Goal: Transaction & Acquisition: Purchase product/service

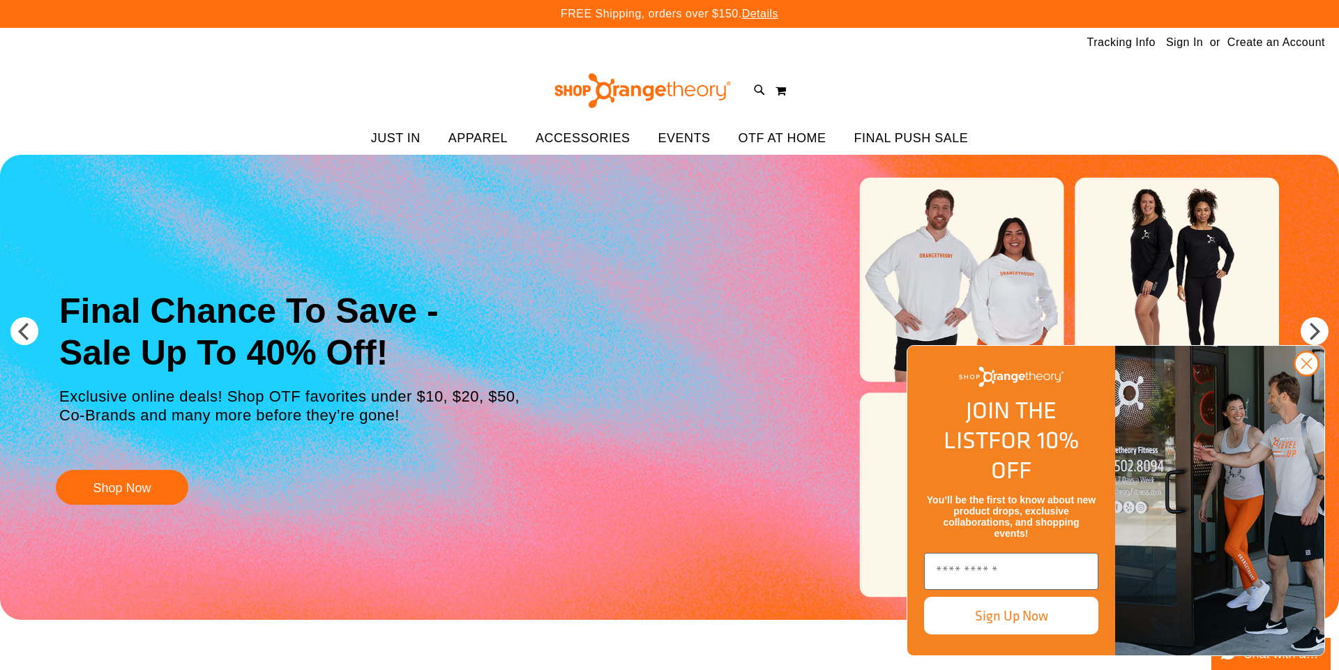
click at [1297, 375] on circle "Close dialog" at bounding box center [1306, 363] width 23 height 23
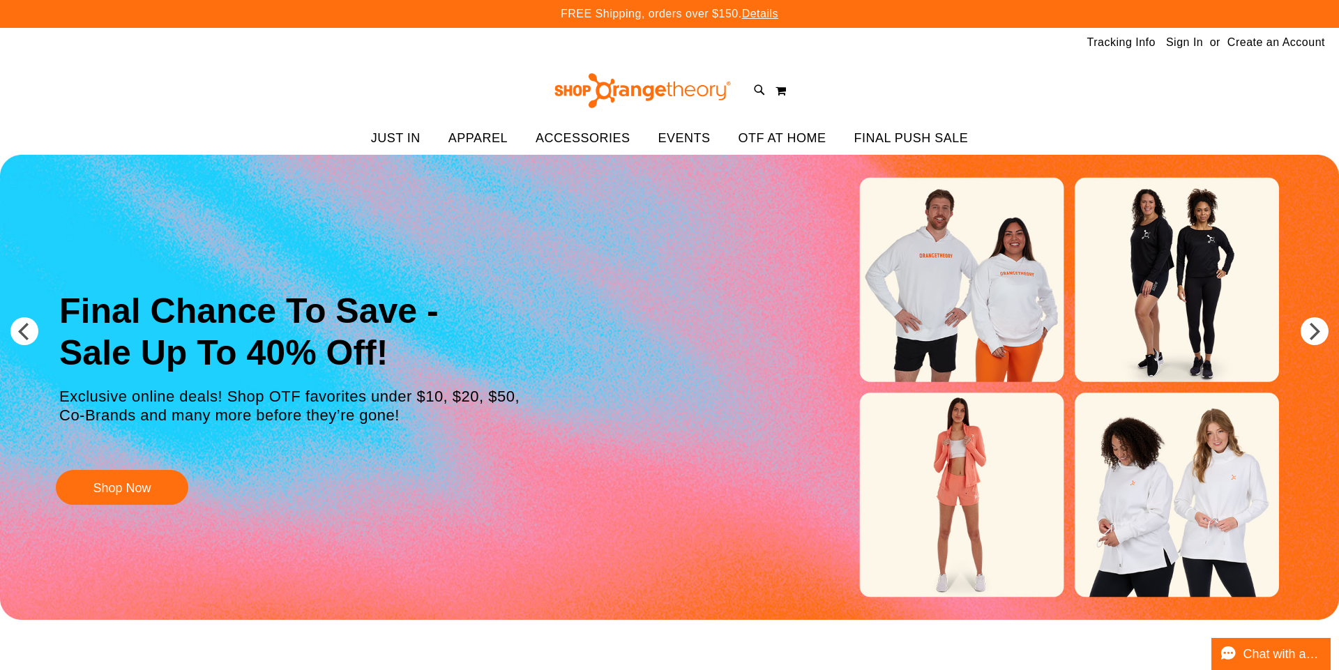
click at [488, 141] on span "APPAREL" at bounding box center [477, 138] width 59 height 31
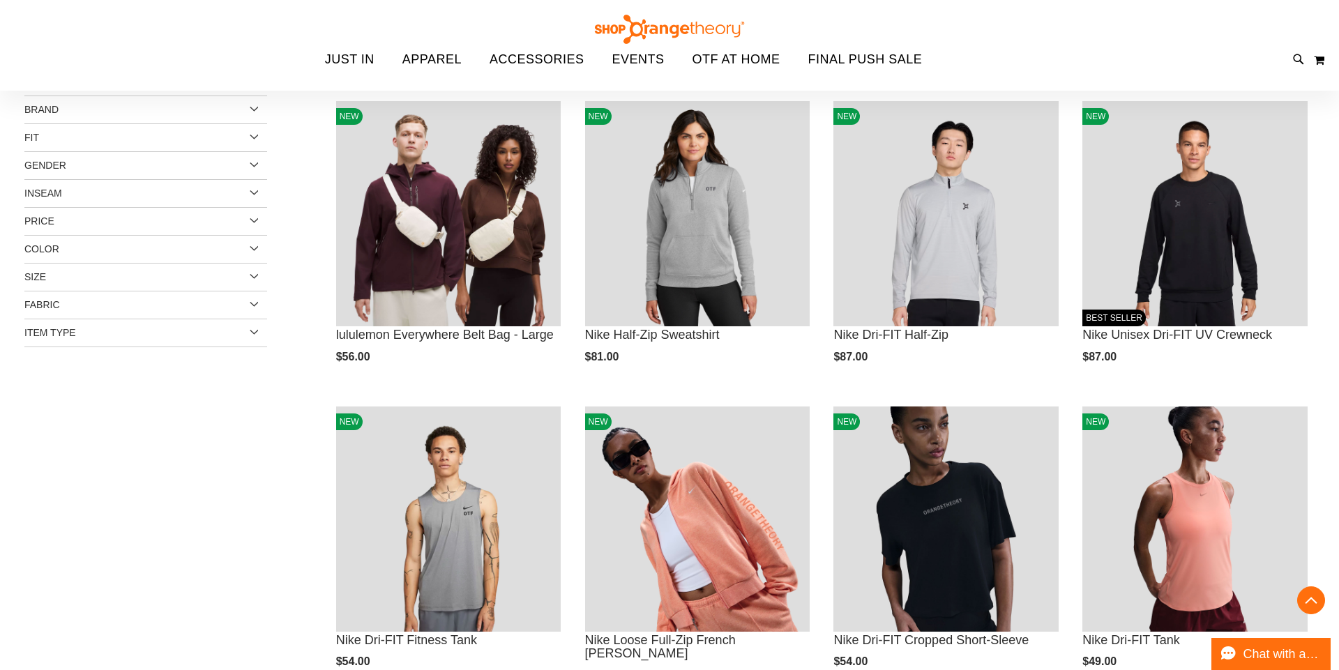
scroll to position [246, 0]
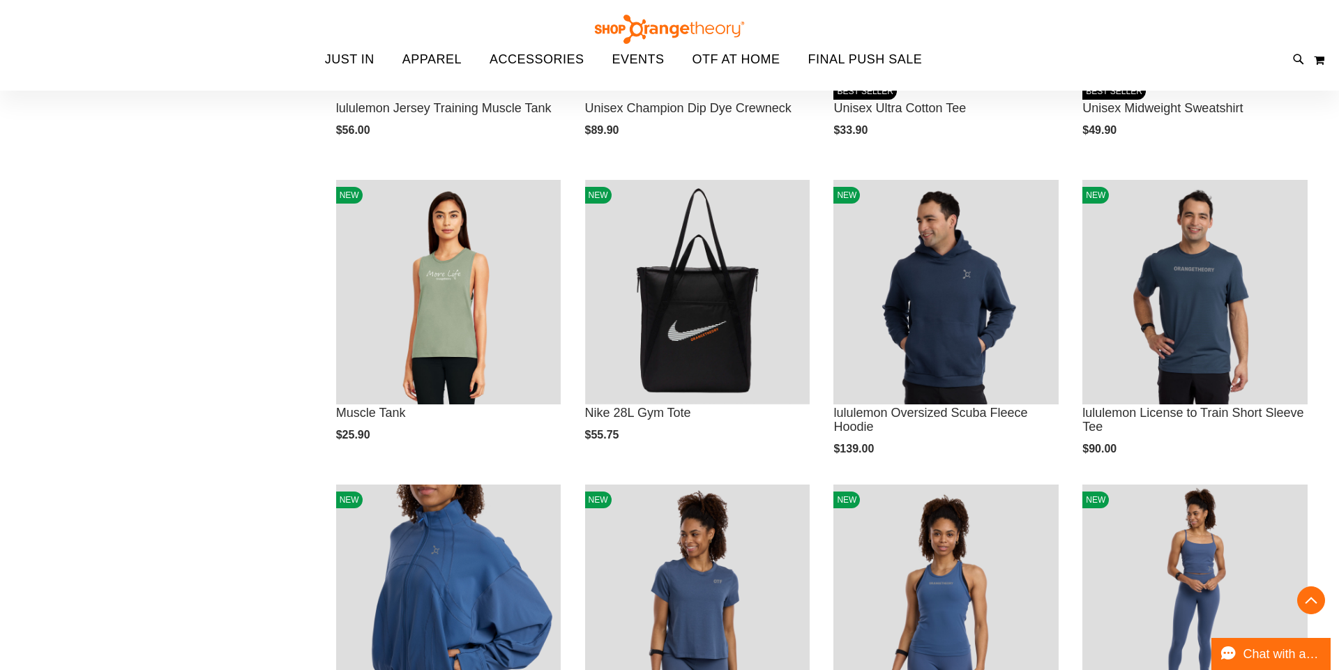
scroll to position [1328, 0]
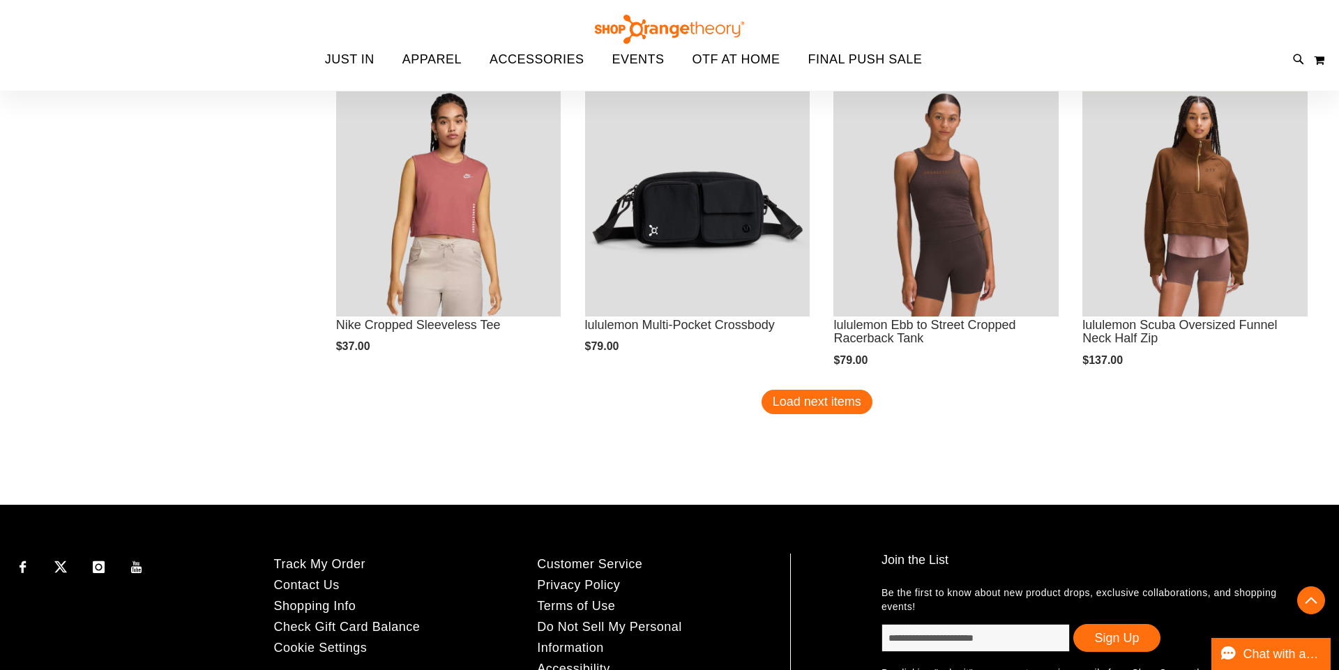
scroll to position [2632, 0]
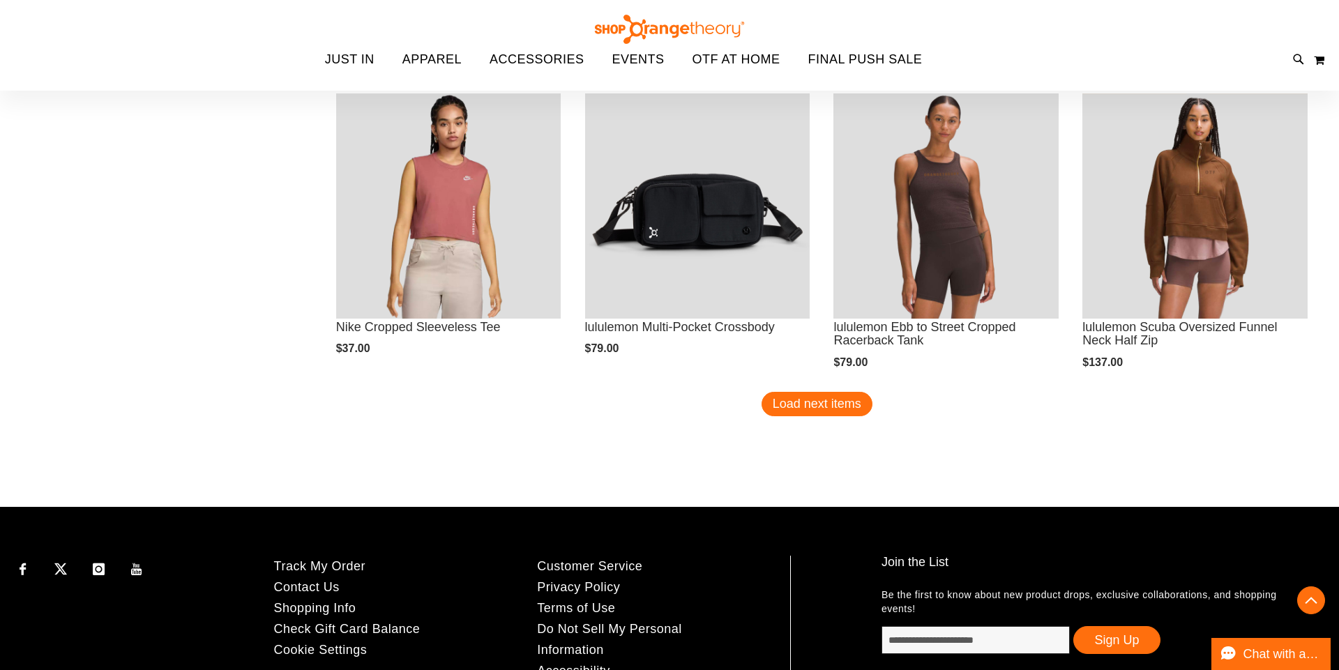
click at [838, 393] on button "Load next items" at bounding box center [817, 404] width 111 height 24
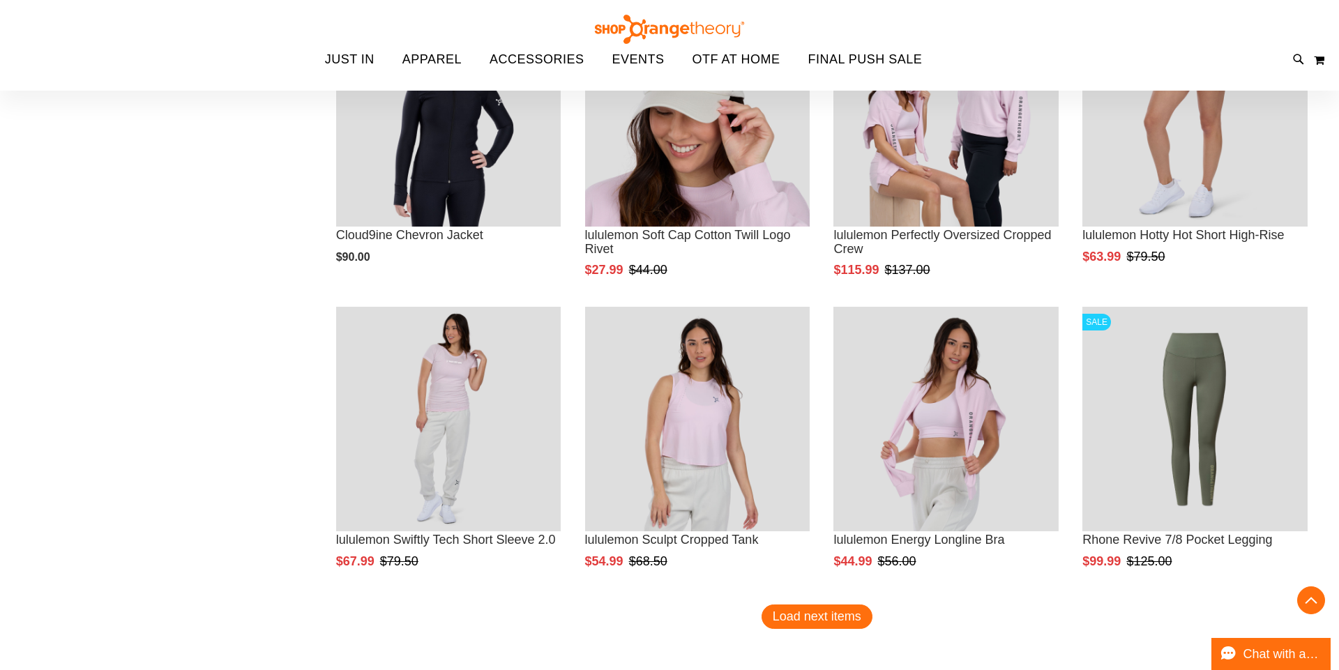
scroll to position [3338, 0]
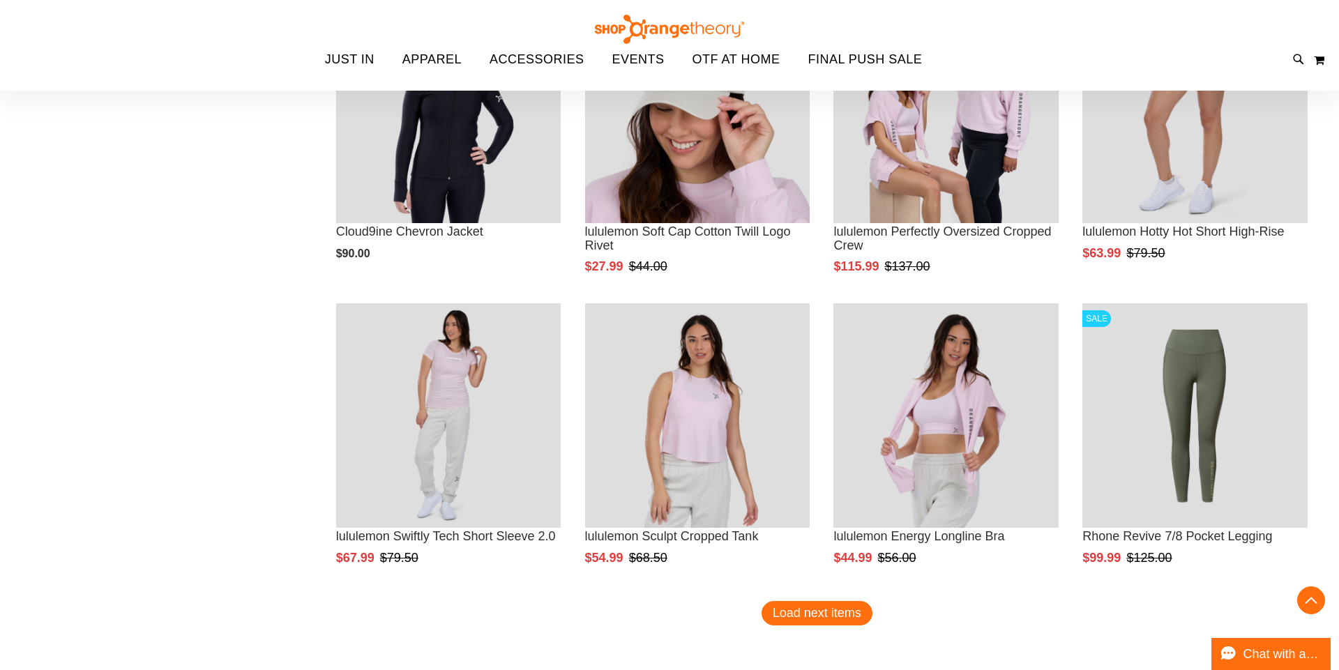
click at [866, 59] on span "FINAL PUSH SALE" at bounding box center [865, 59] width 114 height 31
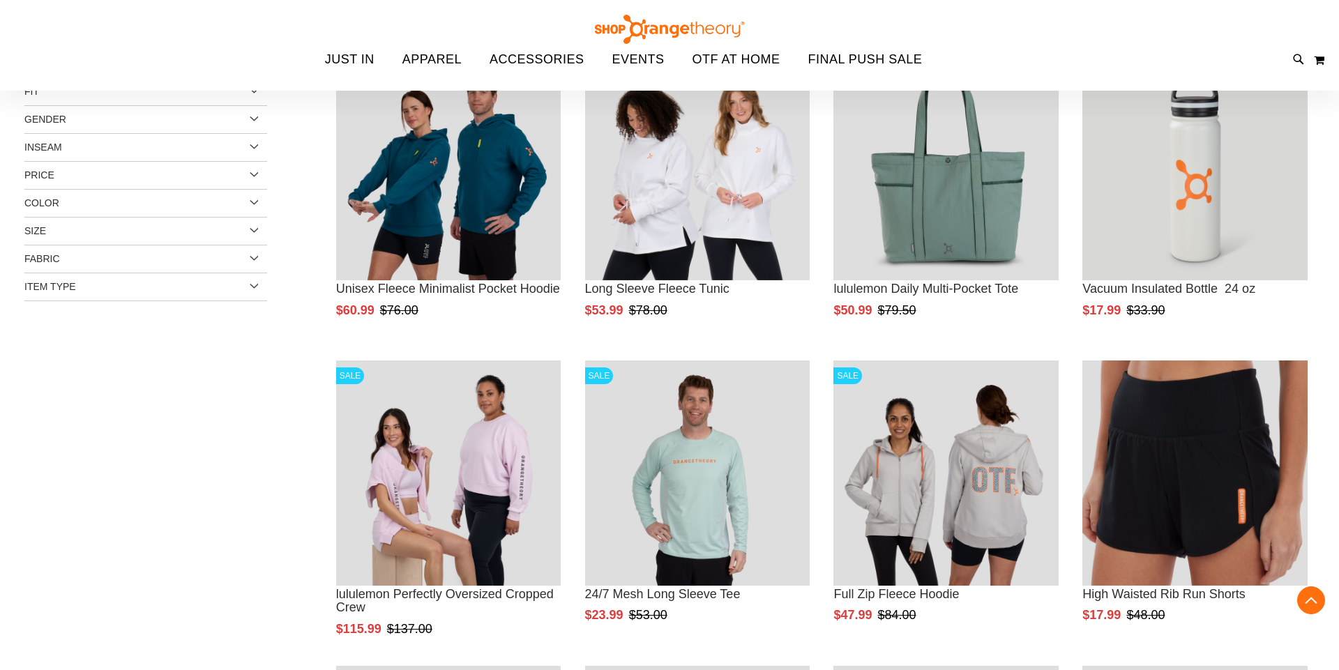
scroll to position [229, 0]
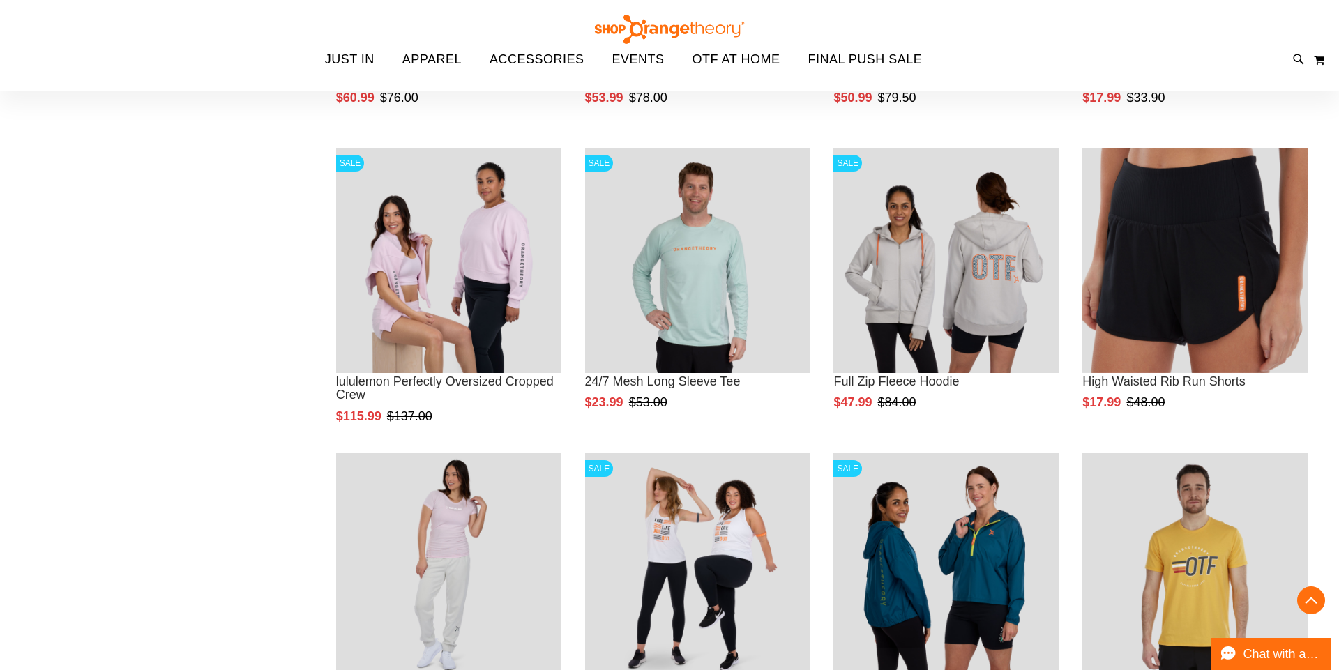
scroll to position [497, 0]
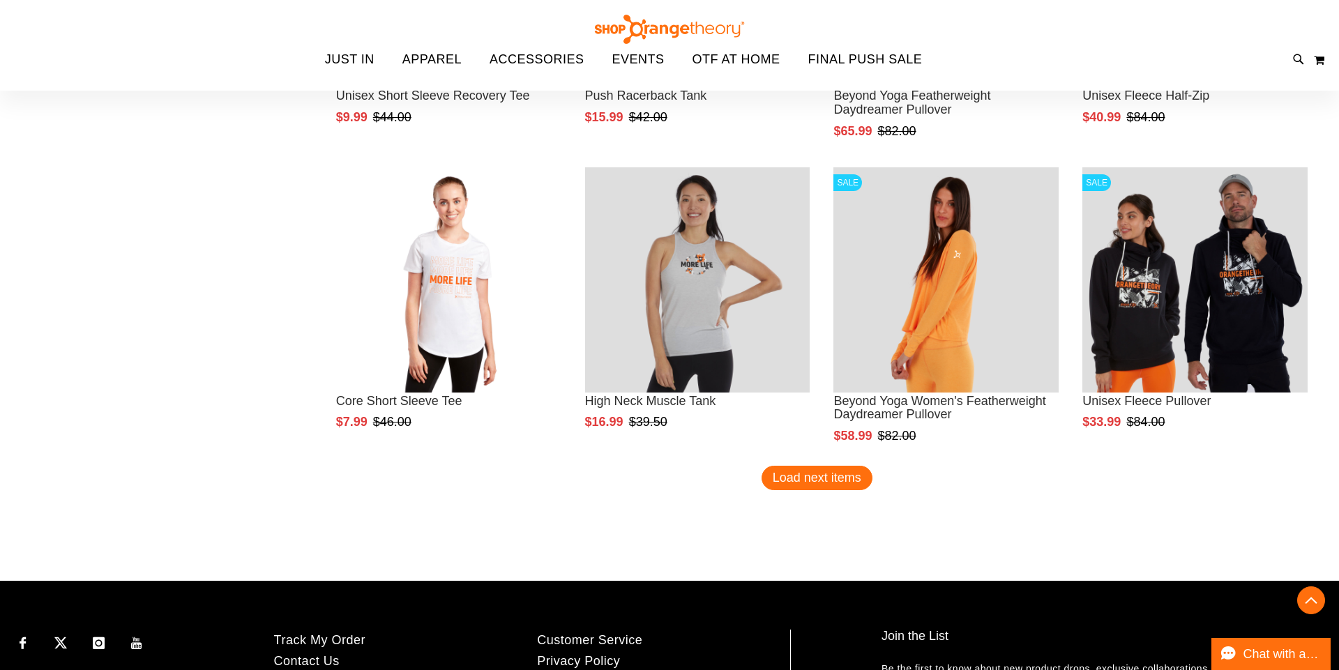
scroll to position [2559, 0]
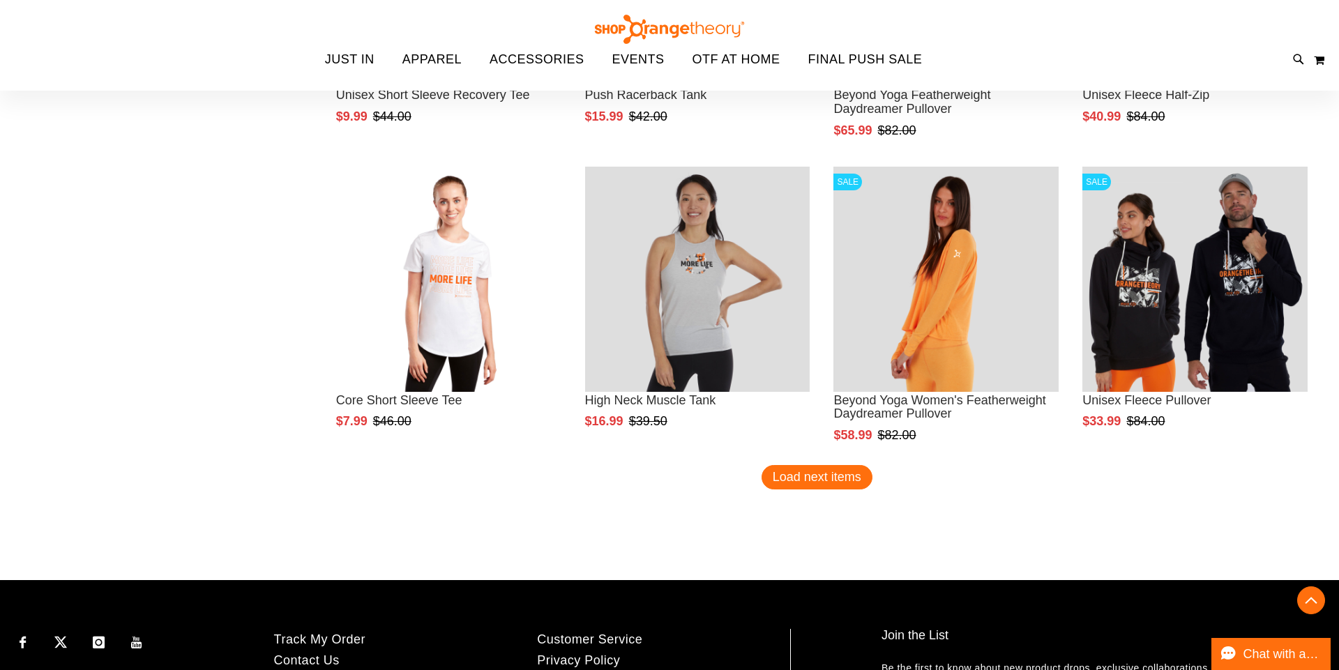
click at [830, 487] on button "Load next items" at bounding box center [817, 477] width 111 height 24
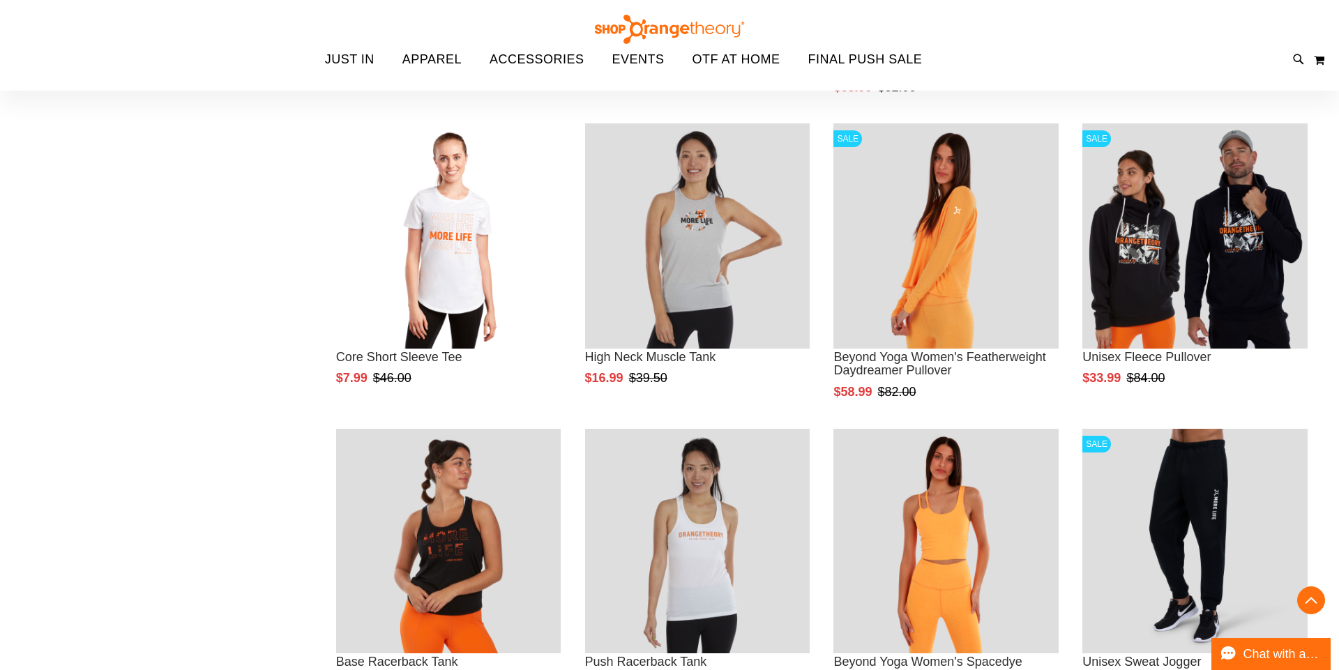
scroll to position [2599, 0]
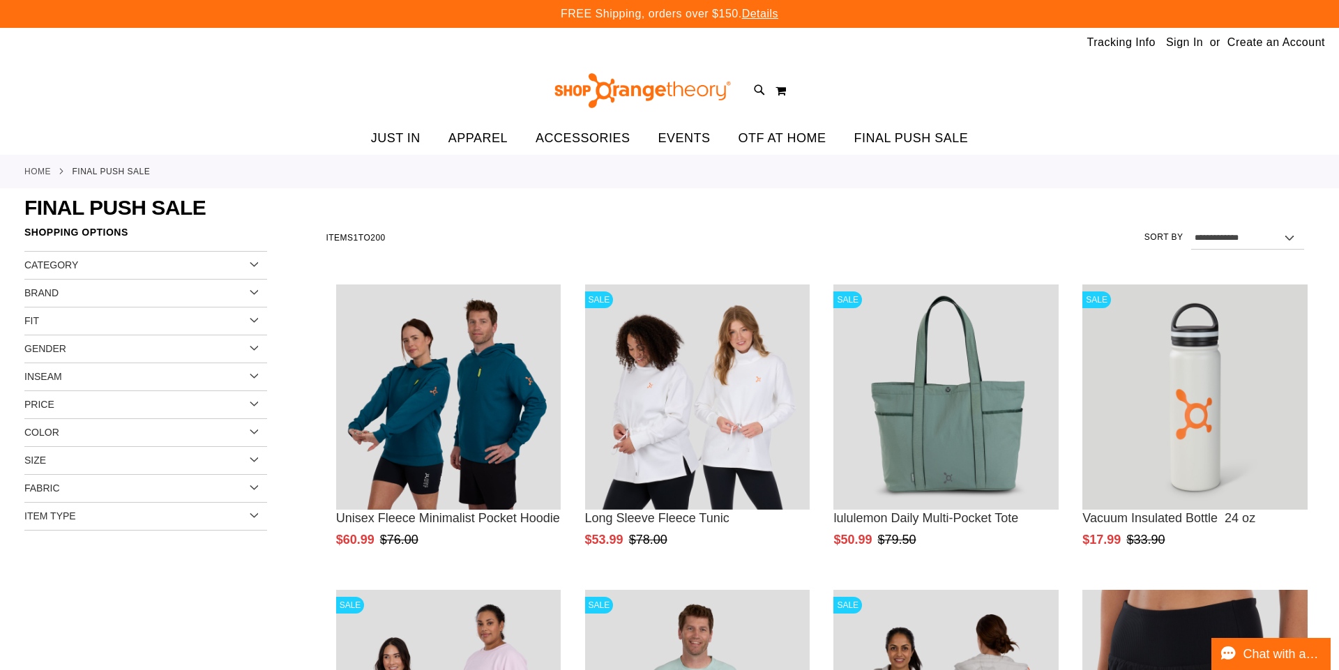
click at [391, 134] on span "JUST IN" at bounding box center [396, 138] width 50 height 31
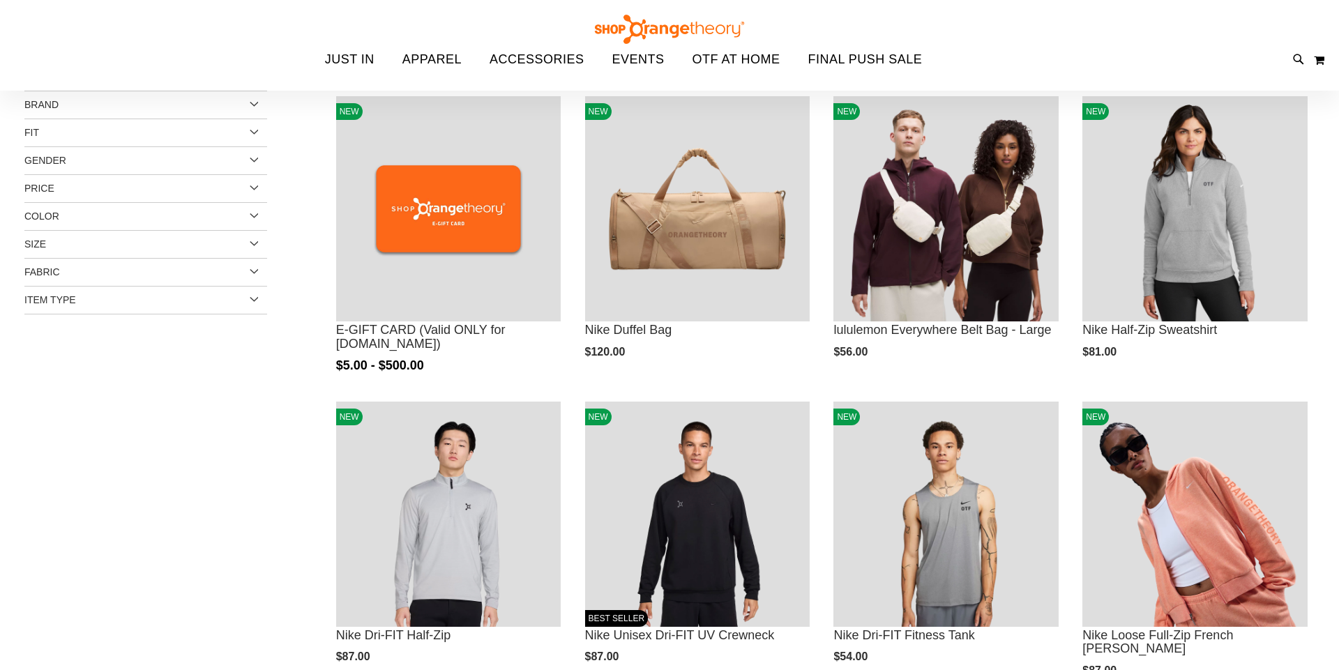
scroll to position [209, 0]
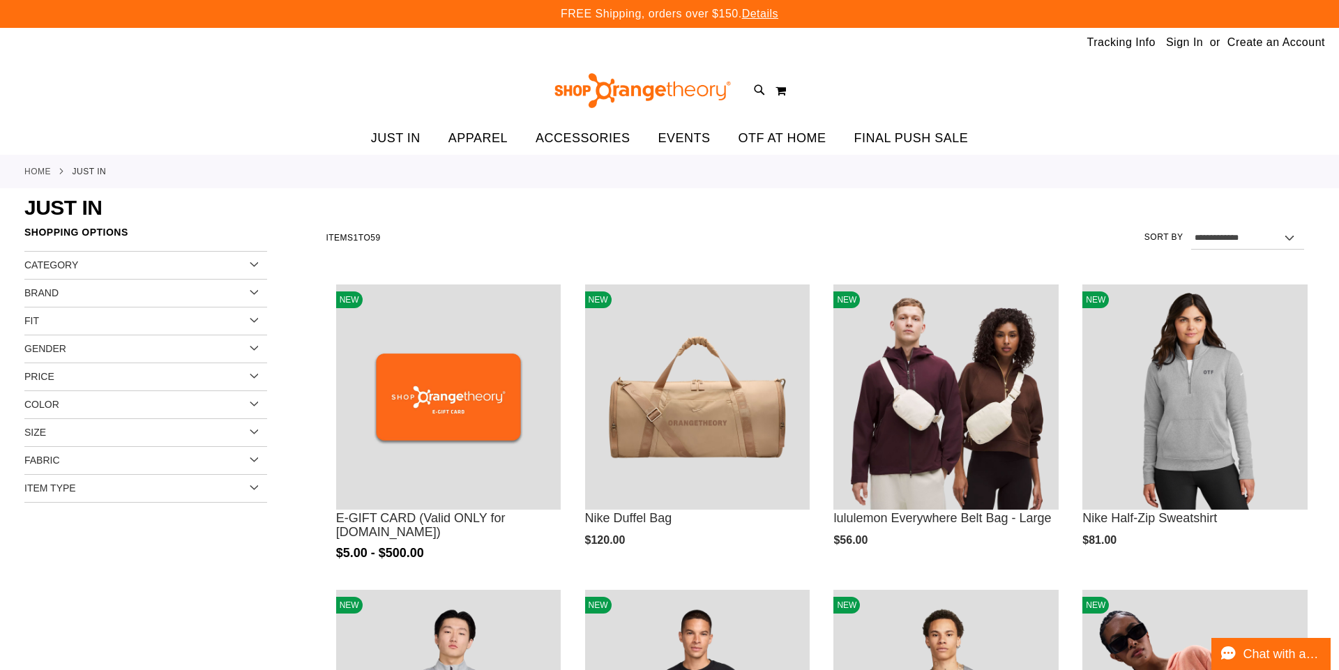
click at [484, 144] on span "APPAREL" at bounding box center [477, 138] width 59 height 31
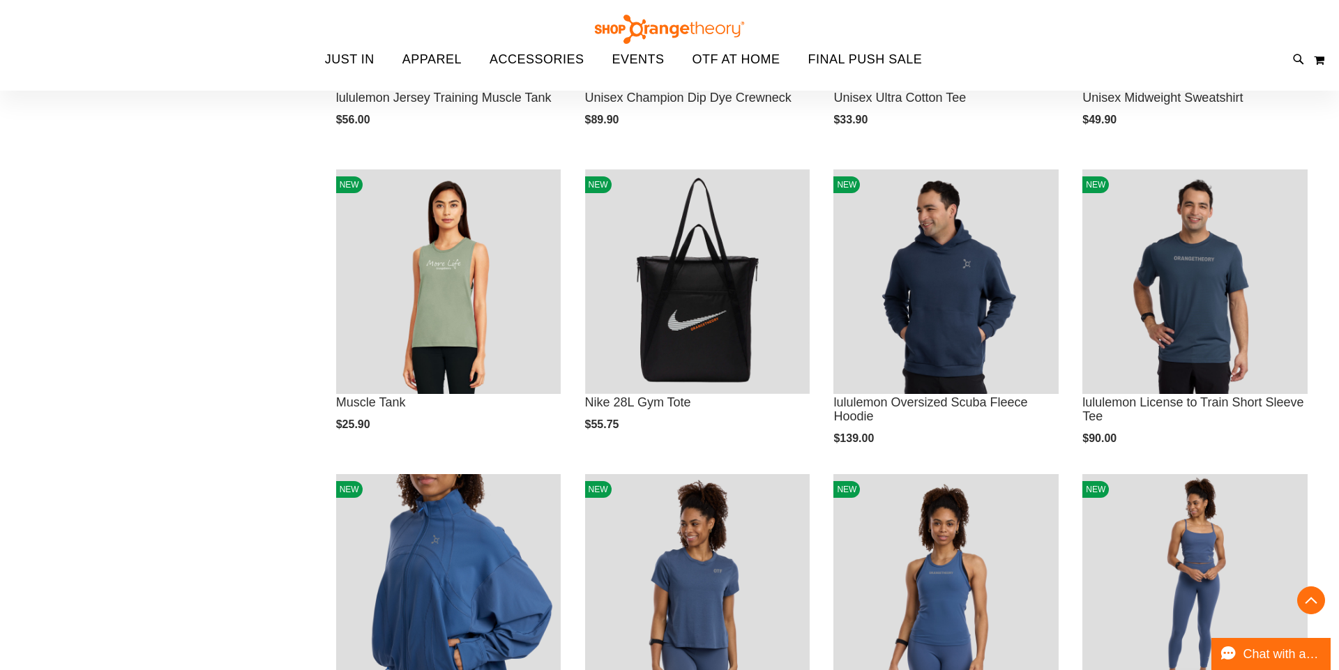
scroll to position [1207, 0]
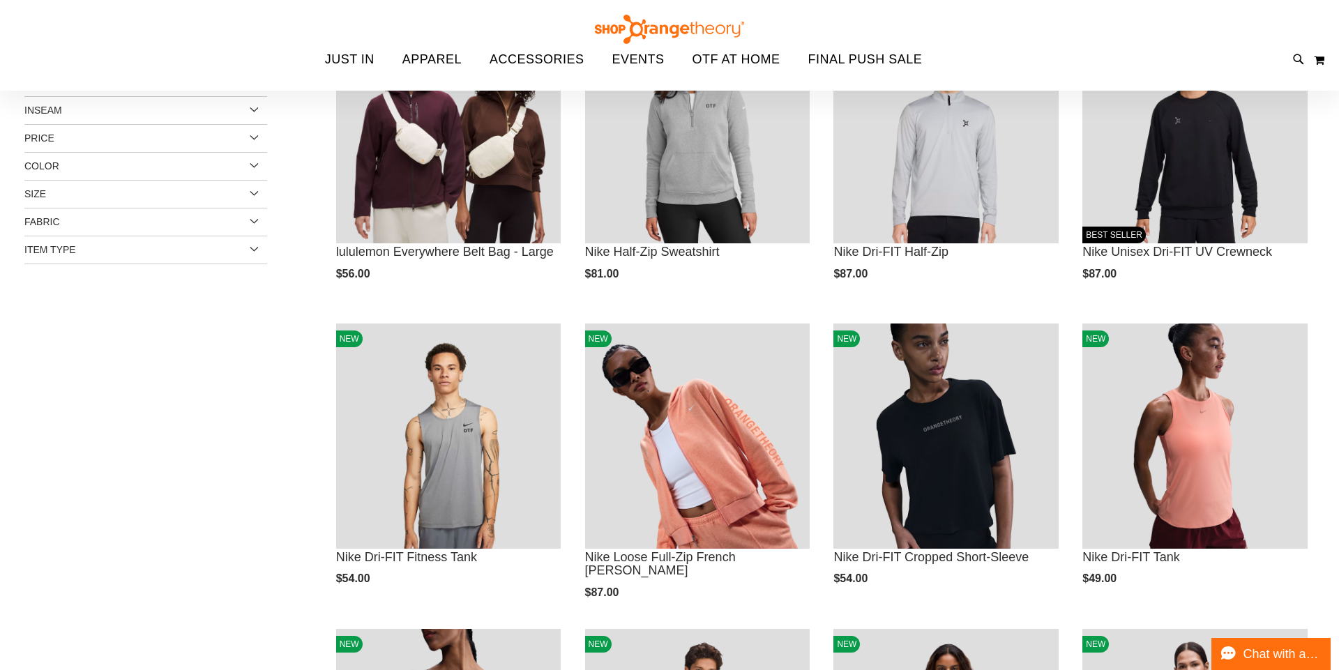
scroll to position [110, 0]
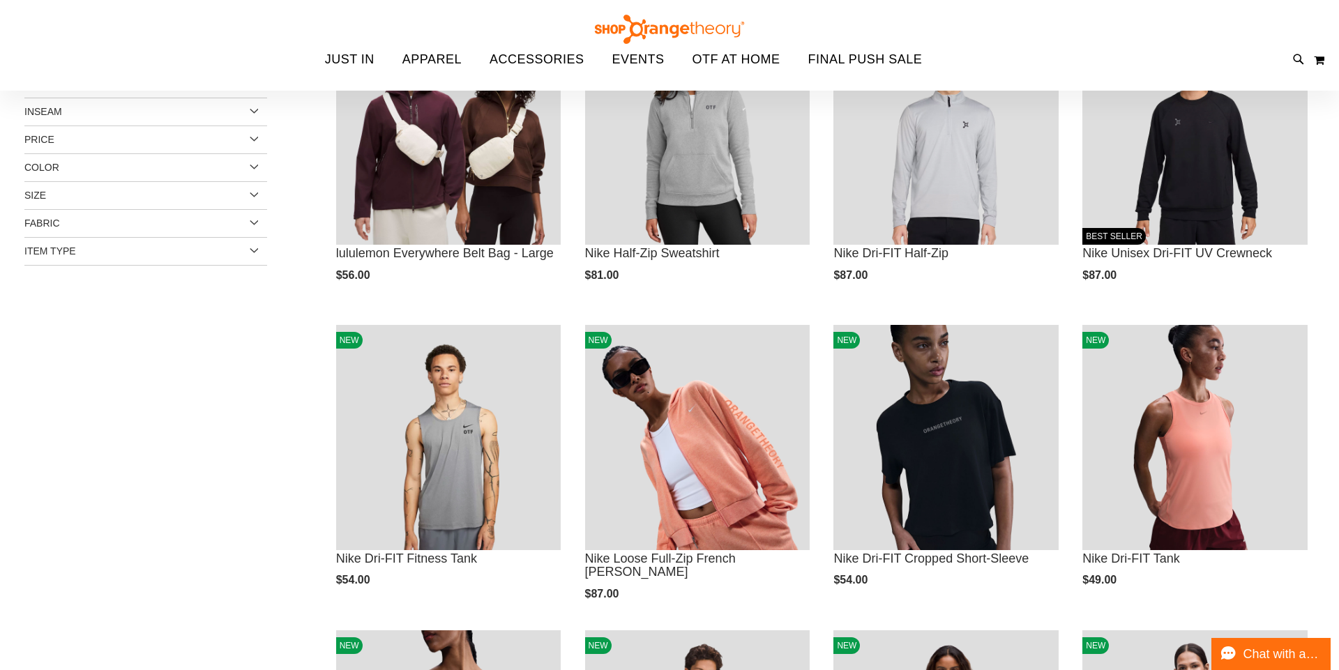
click at [848, 52] on span "FINAL PUSH SALE" at bounding box center [865, 59] width 114 height 31
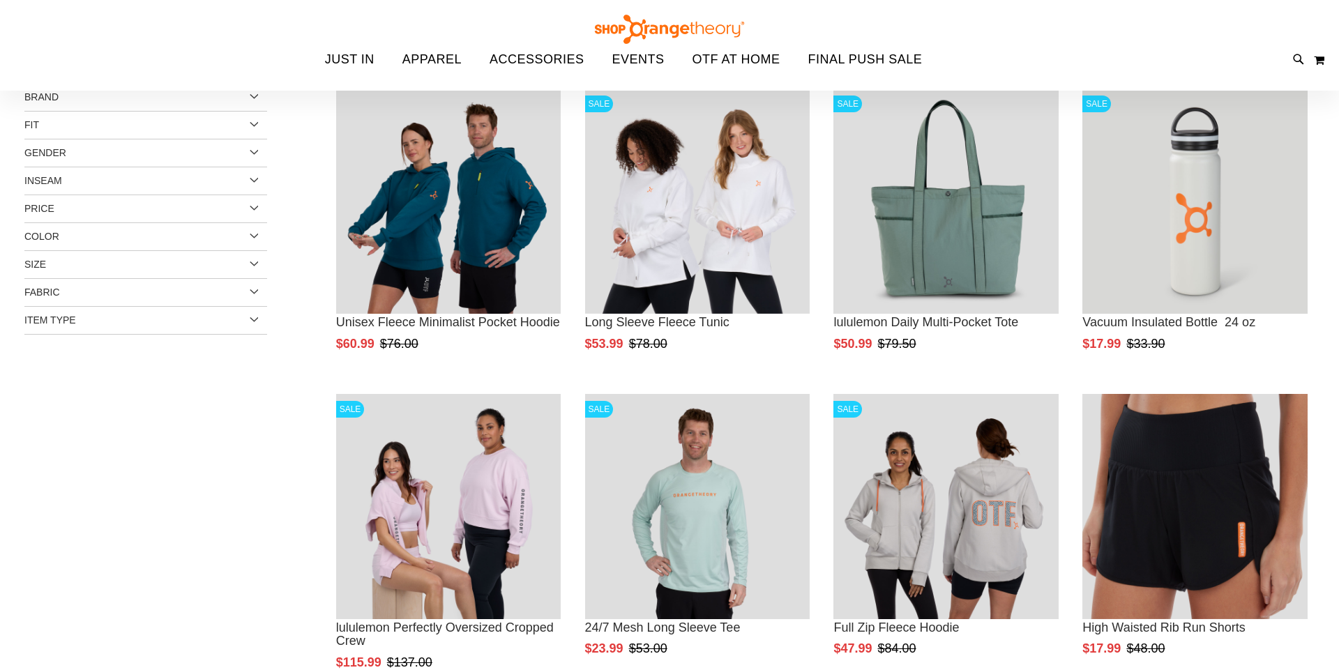
scroll to position [40, 0]
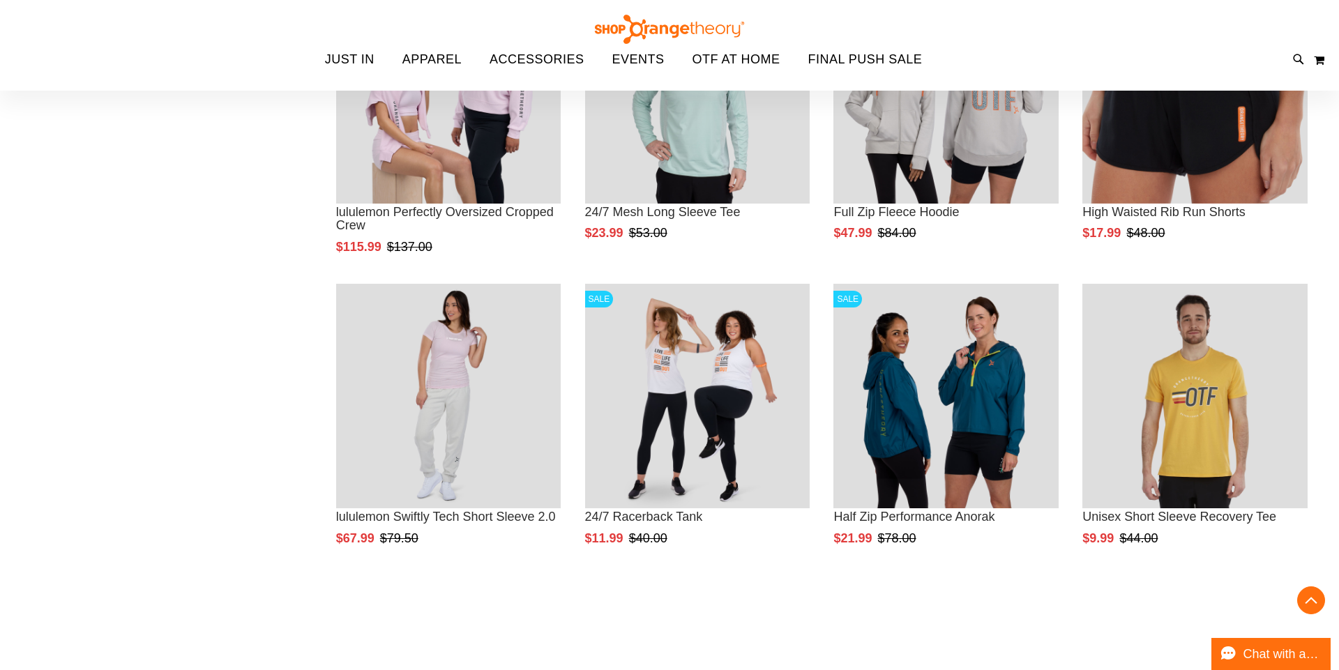
scroll to position [598, 0]
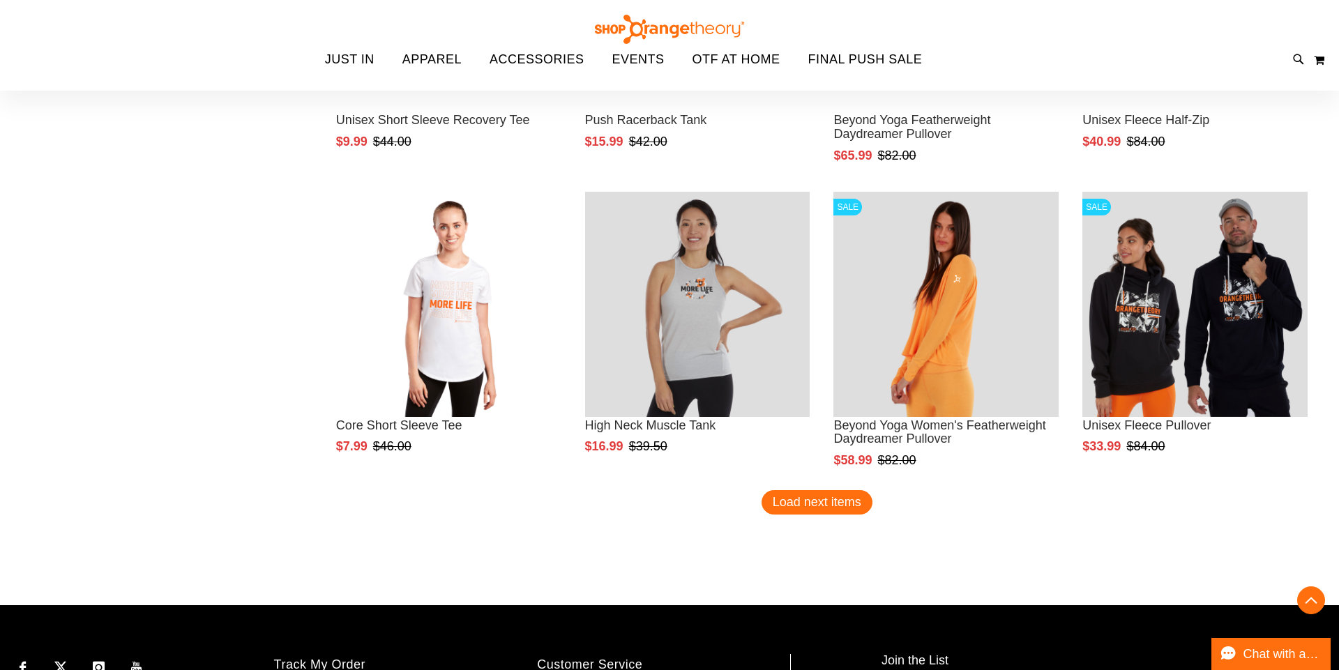
scroll to position [2380, 0]
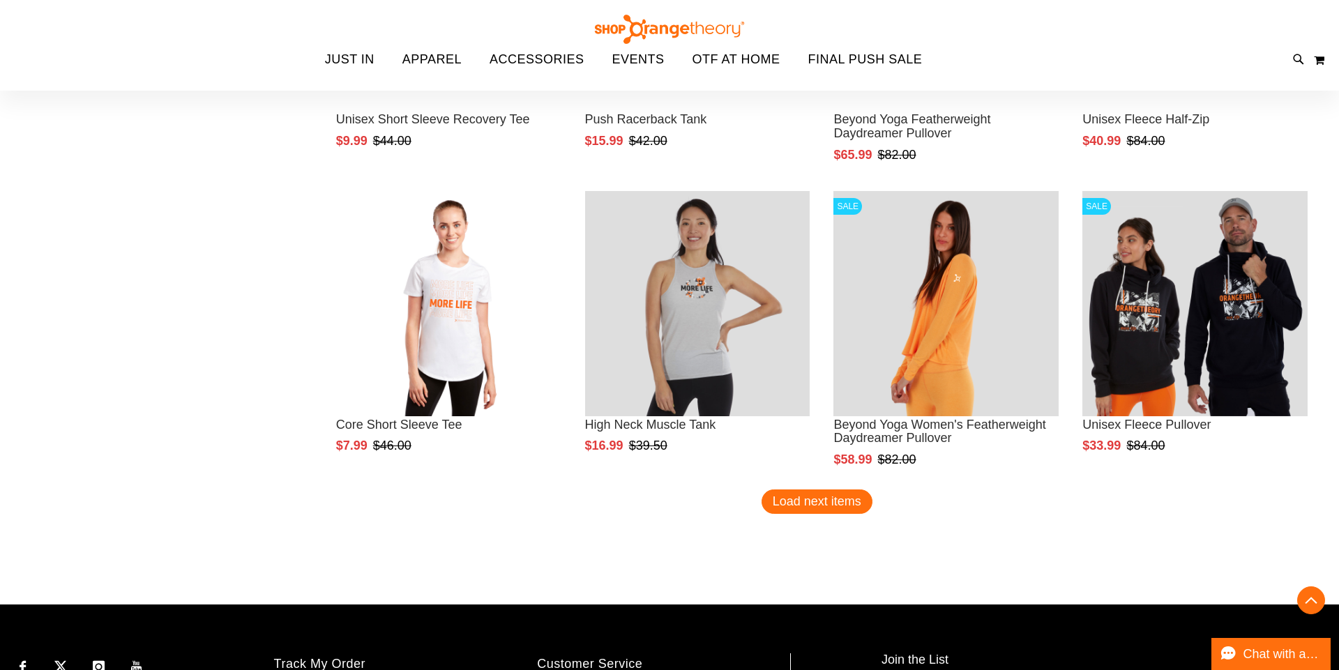
click at [817, 505] on span "Load next items" at bounding box center [817, 501] width 89 height 14
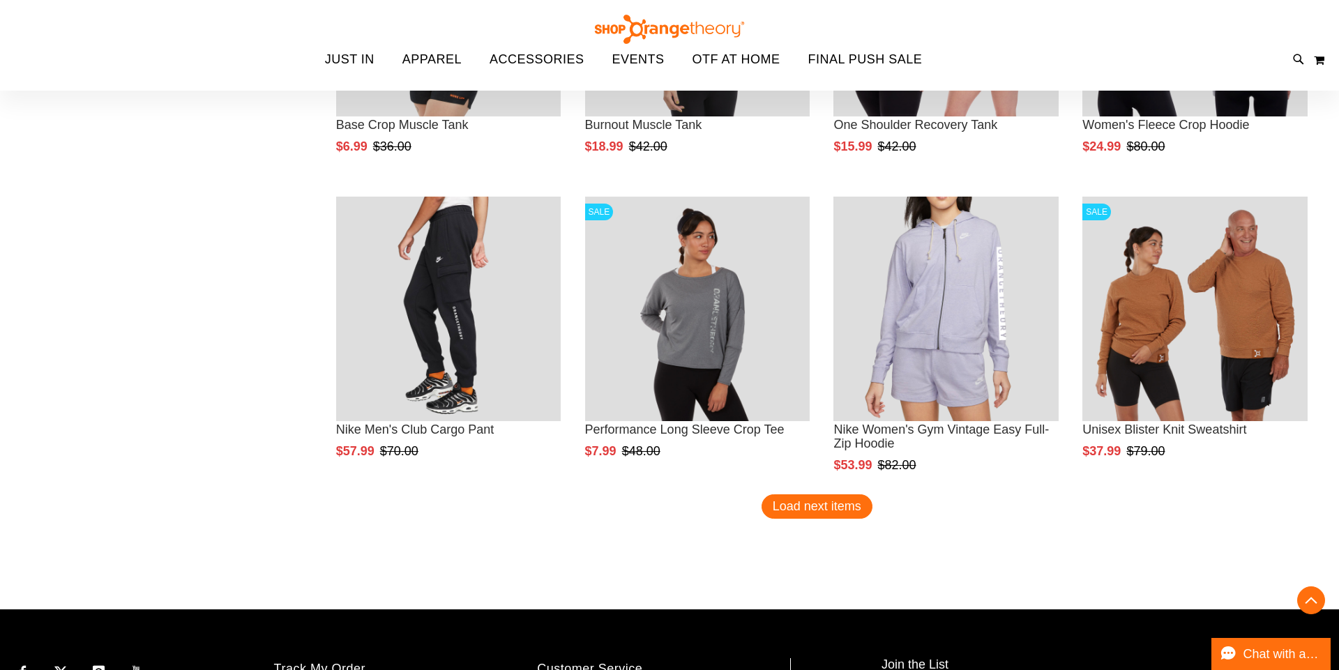
scroll to position [3285, 0]
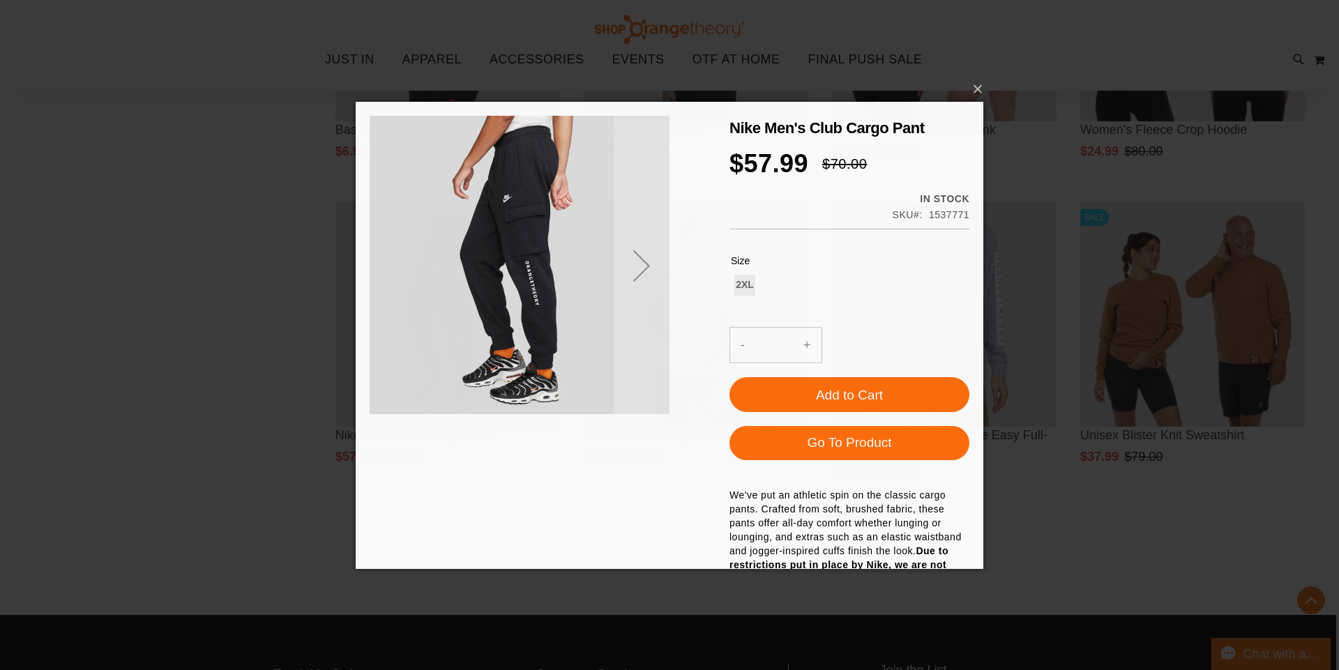
scroll to position [0, 0]
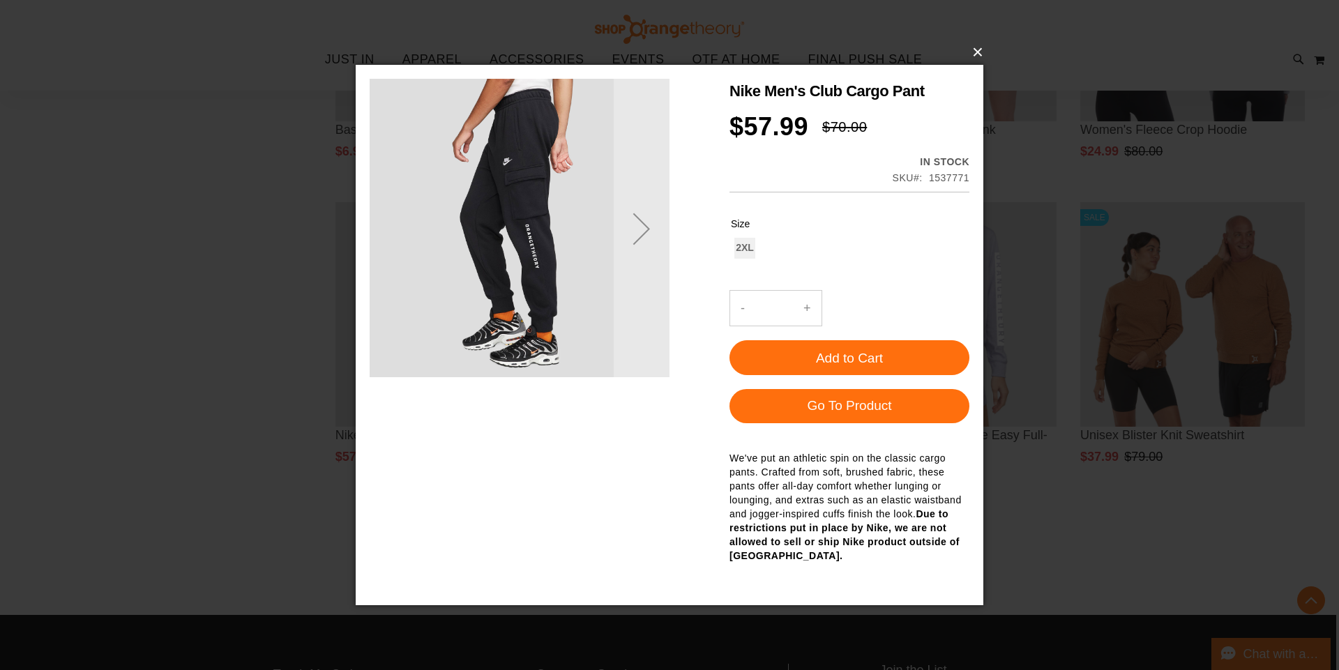
click at [977, 50] on button "×" at bounding box center [674, 52] width 628 height 31
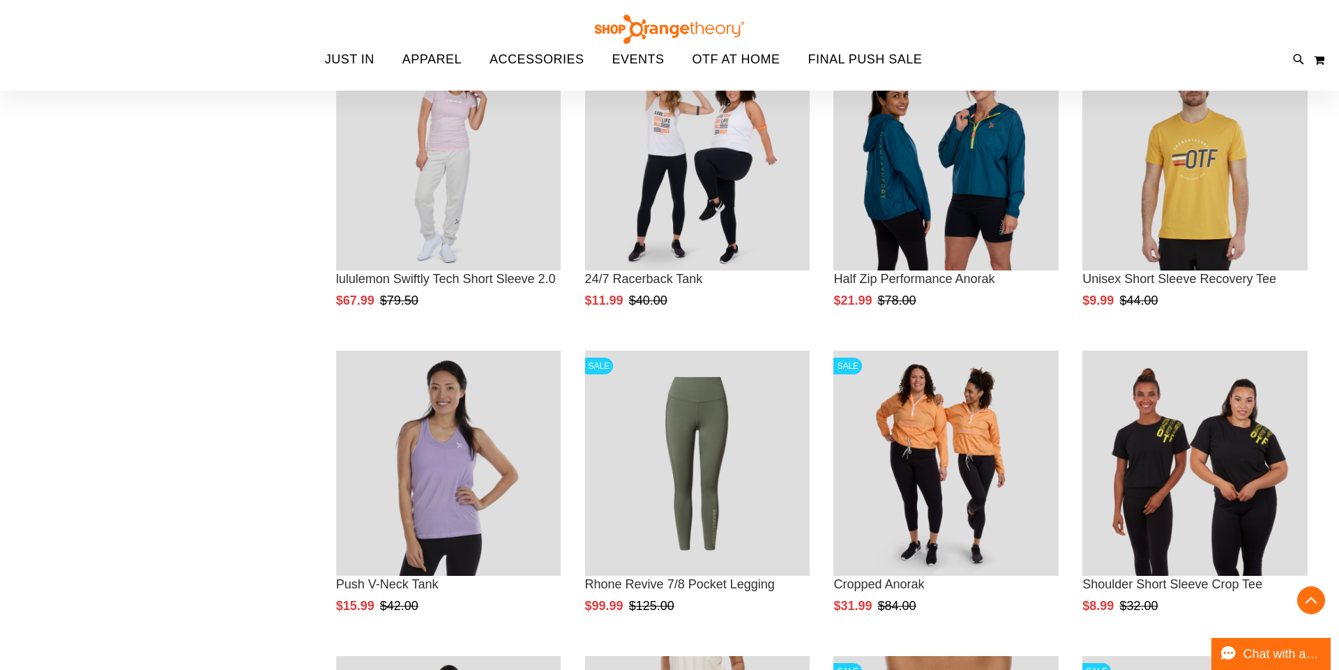
scroll to position [692, 0]
